Goal: Information Seeking & Learning: Learn about a topic

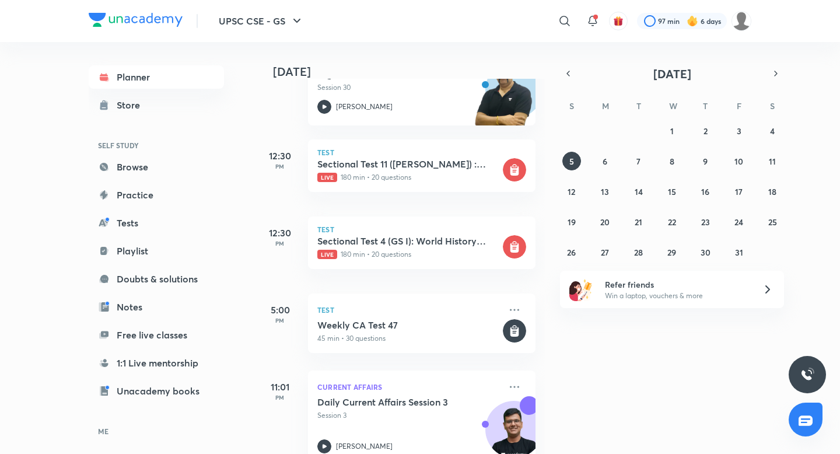
scroll to position [475, 0]
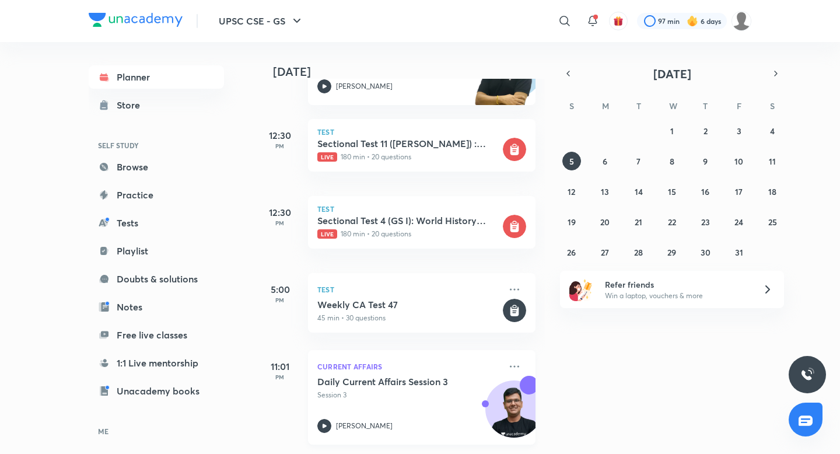
click at [414, 382] on h5 "Daily Current Affairs Session 3" at bounding box center [389, 381] width 145 height 12
click at [599, 165] on button "6" at bounding box center [604, 161] width 19 height 19
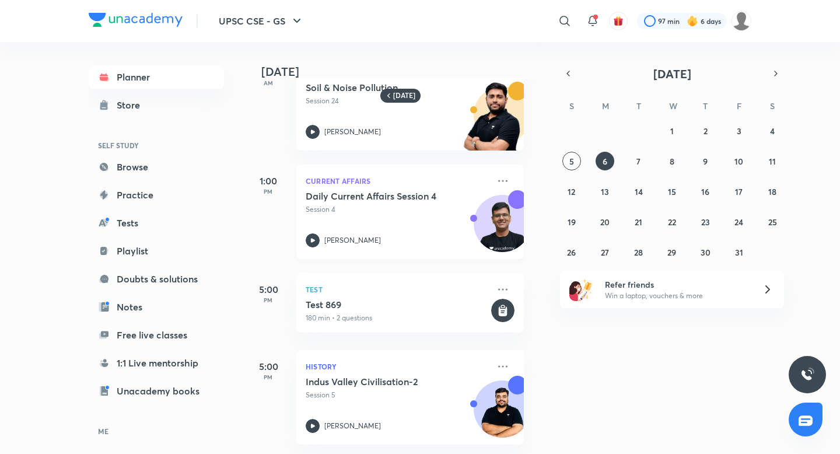
scroll to position [142, 12]
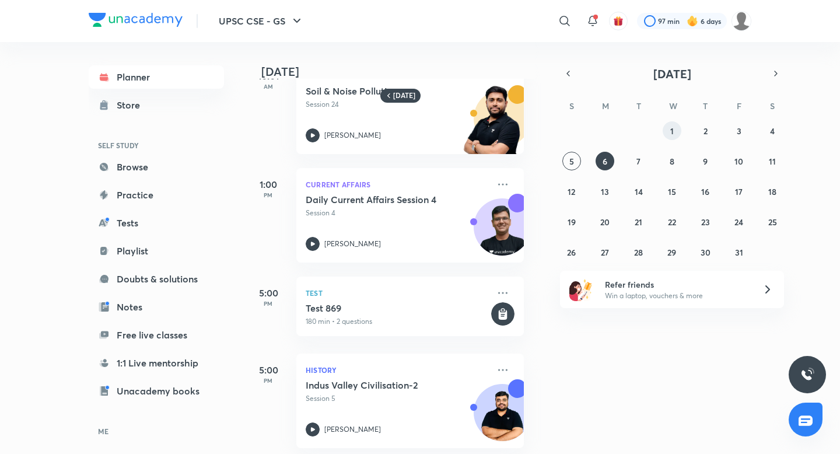
click at [680, 131] on button "1" at bounding box center [671, 130] width 19 height 19
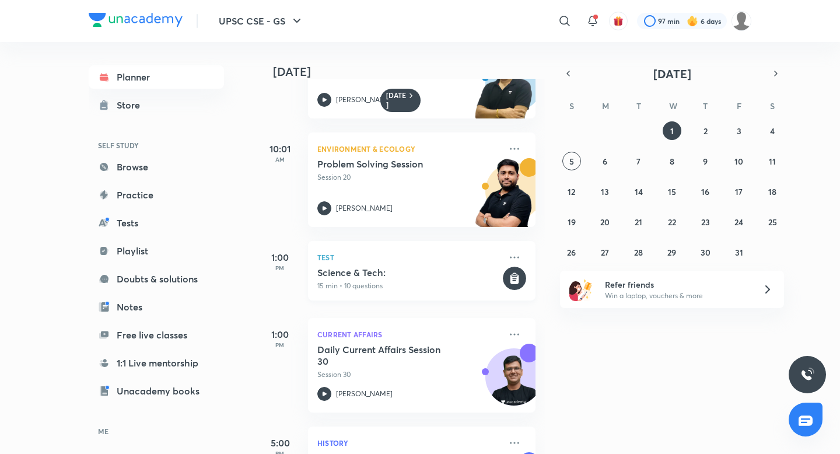
scroll to position [223, 0]
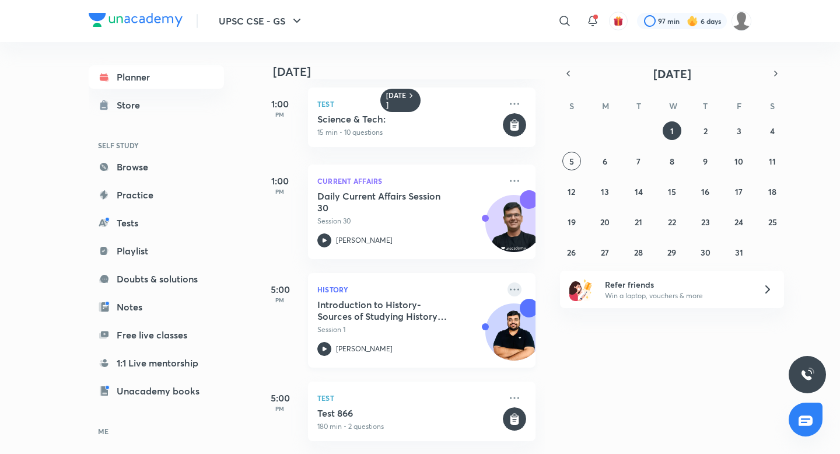
click at [515, 282] on icon at bounding box center [514, 289] width 14 height 14
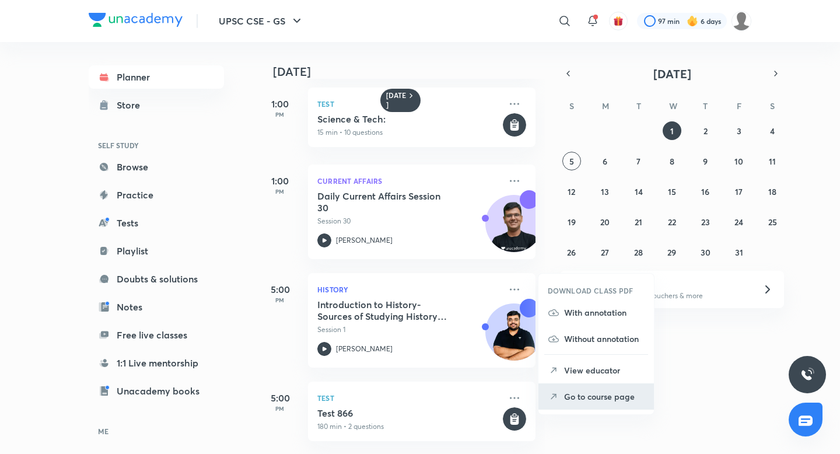
click at [593, 391] on p "Go to course page" at bounding box center [604, 396] width 80 height 12
